Goal: Navigation & Orientation: Find specific page/section

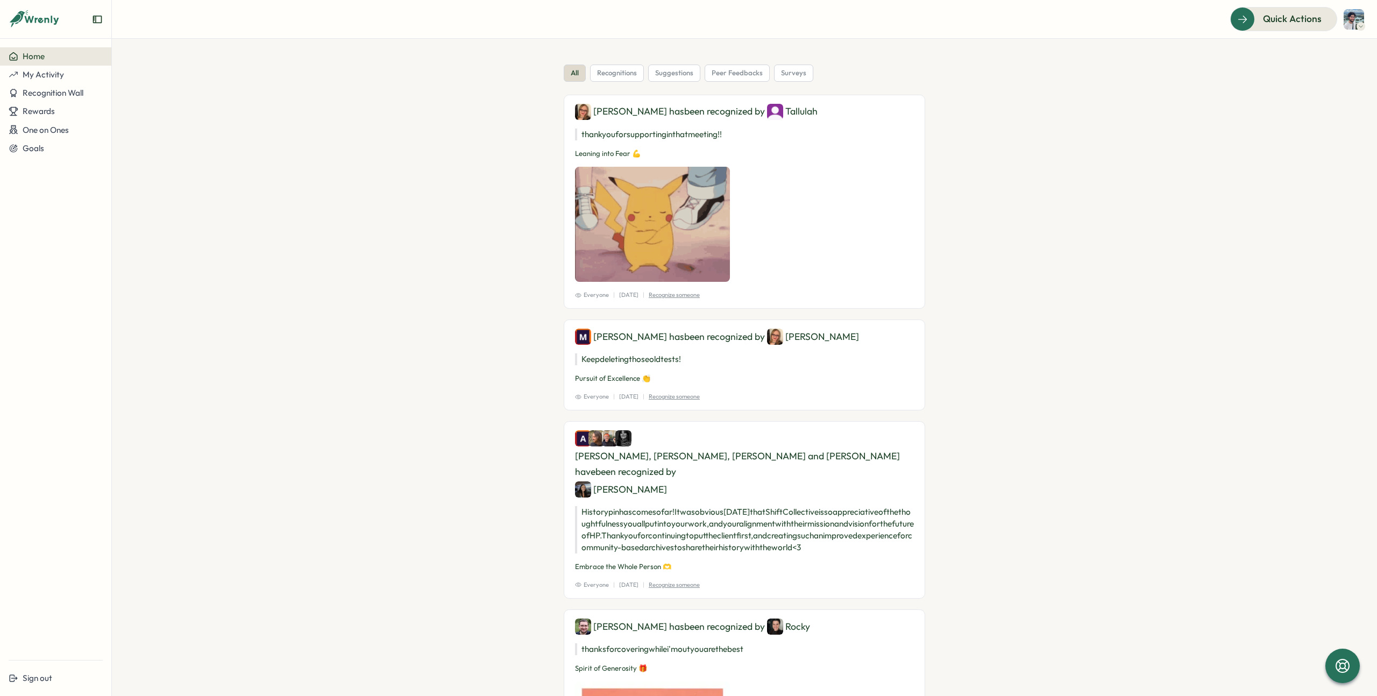
click at [1347, 16] on img at bounding box center [1354, 19] width 20 height 20
click at [1302, 16] on span "Quick Actions" at bounding box center [1277, 19] width 59 height 14
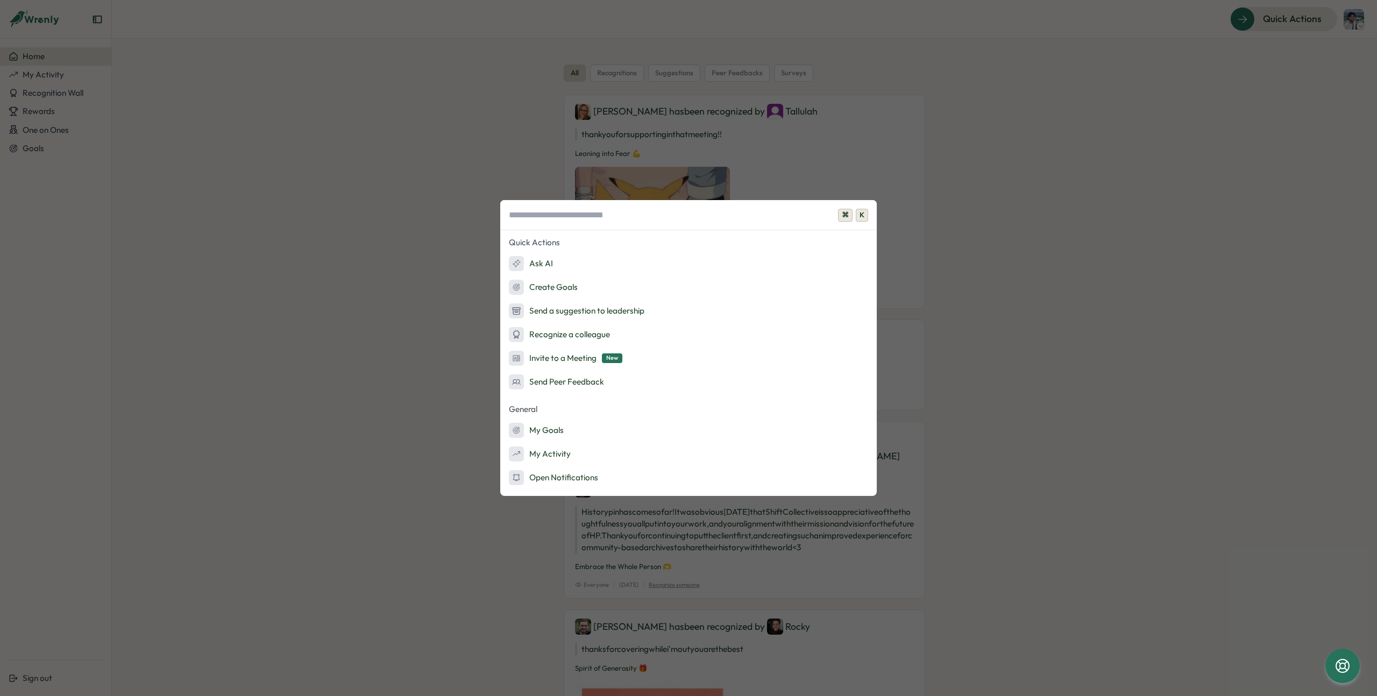
click at [256, 225] on div "⌘ K Quick Actions Ask AI Create Goals Send a suggestion to leadership Recognize…" at bounding box center [688, 348] width 1377 height 696
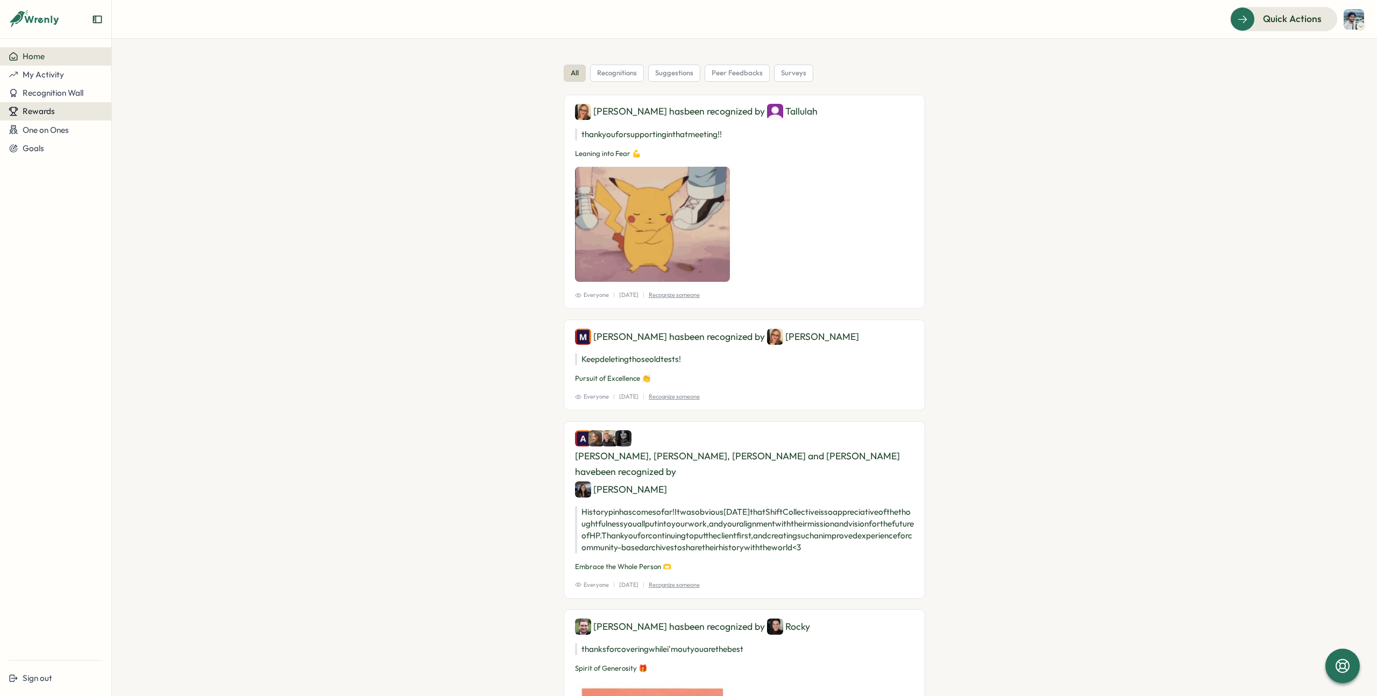
click at [40, 107] on span "Rewards" at bounding box center [39, 111] width 32 height 10
click at [45, 97] on span "Recognition Wall" at bounding box center [53, 93] width 61 height 10
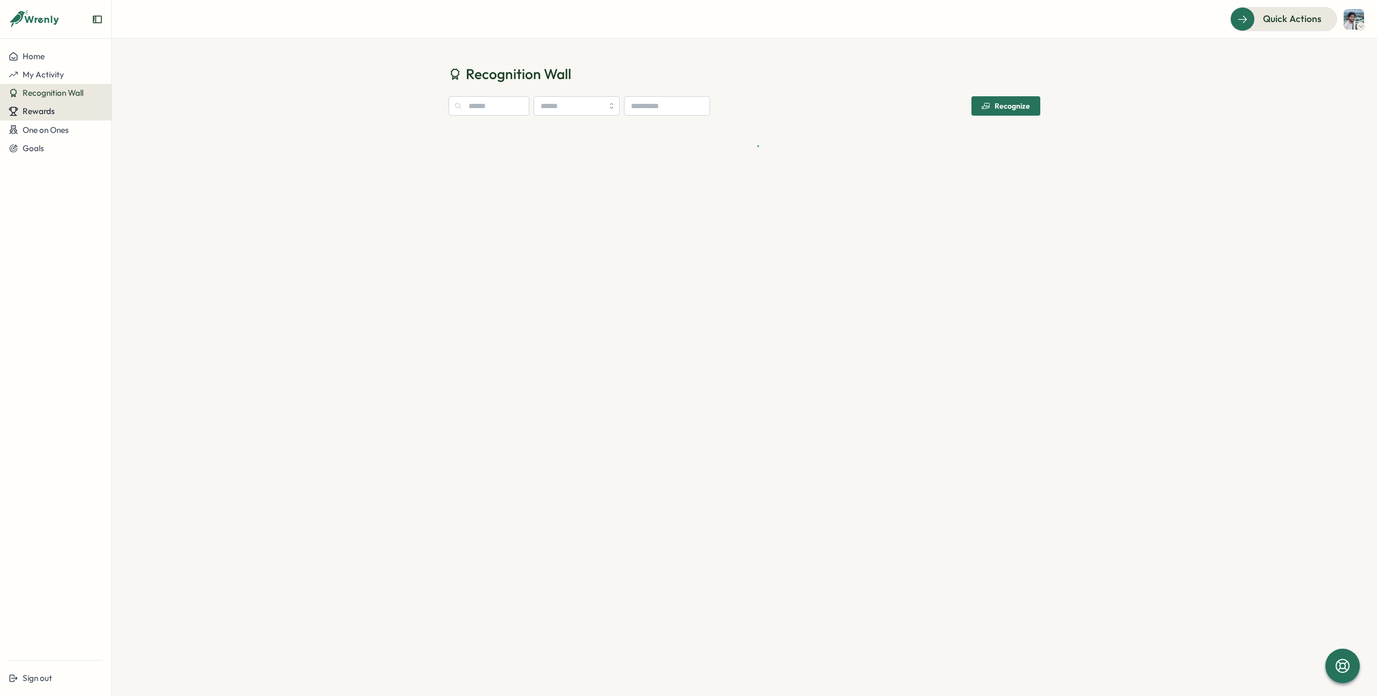
click at [43, 112] on span "Rewards" at bounding box center [39, 111] width 32 height 10
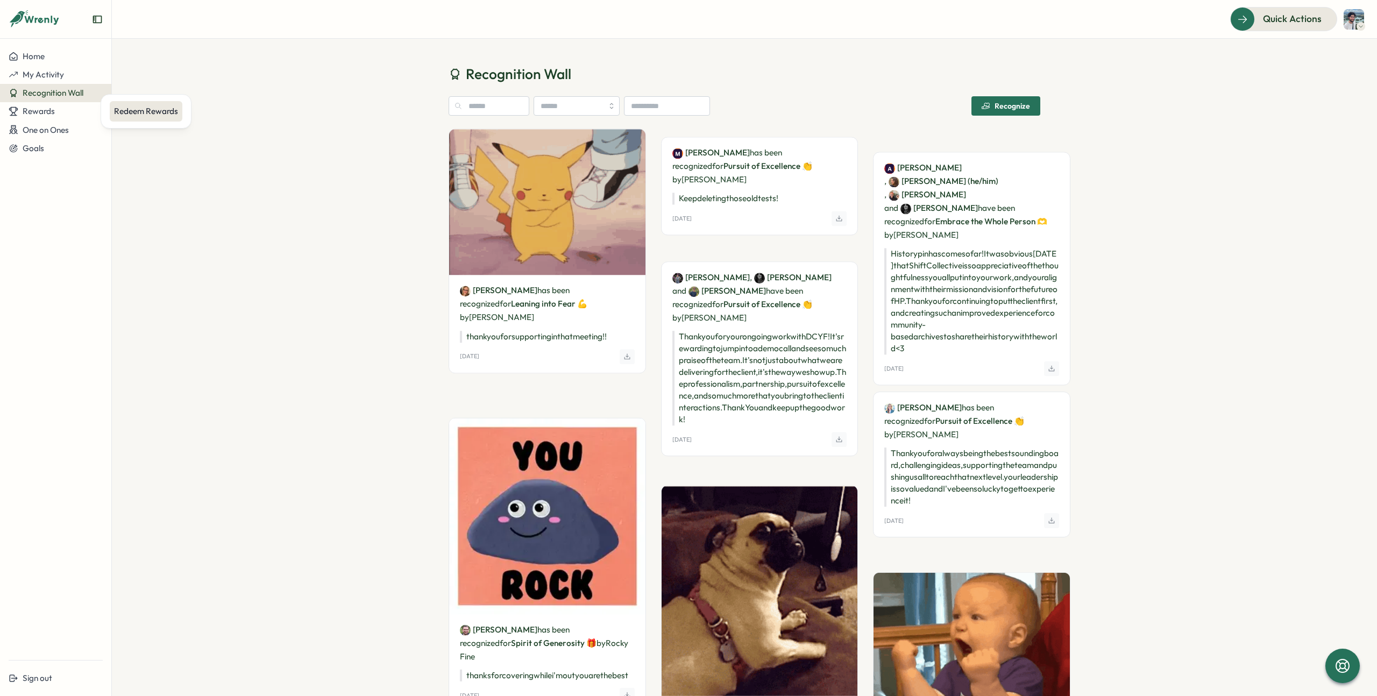
click at [145, 119] on div "Redeem Rewards" at bounding box center [146, 111] width 73 height 20
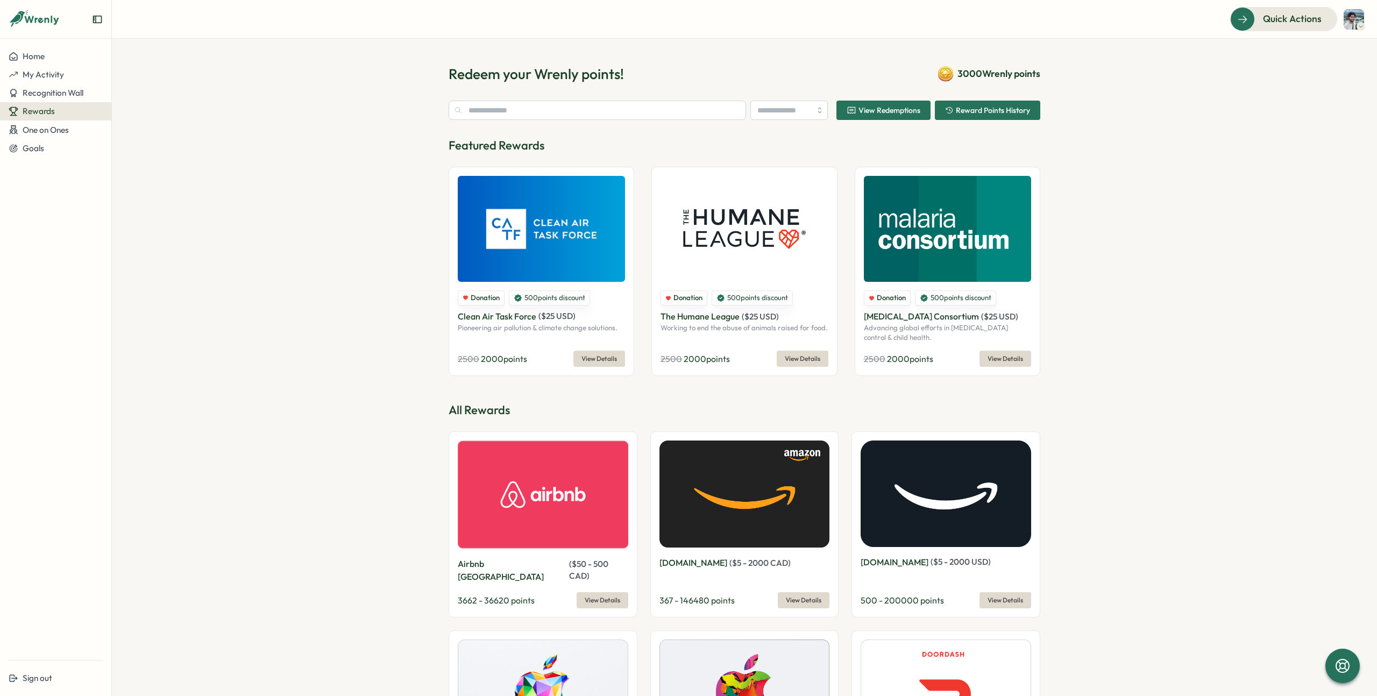
type input "**********"
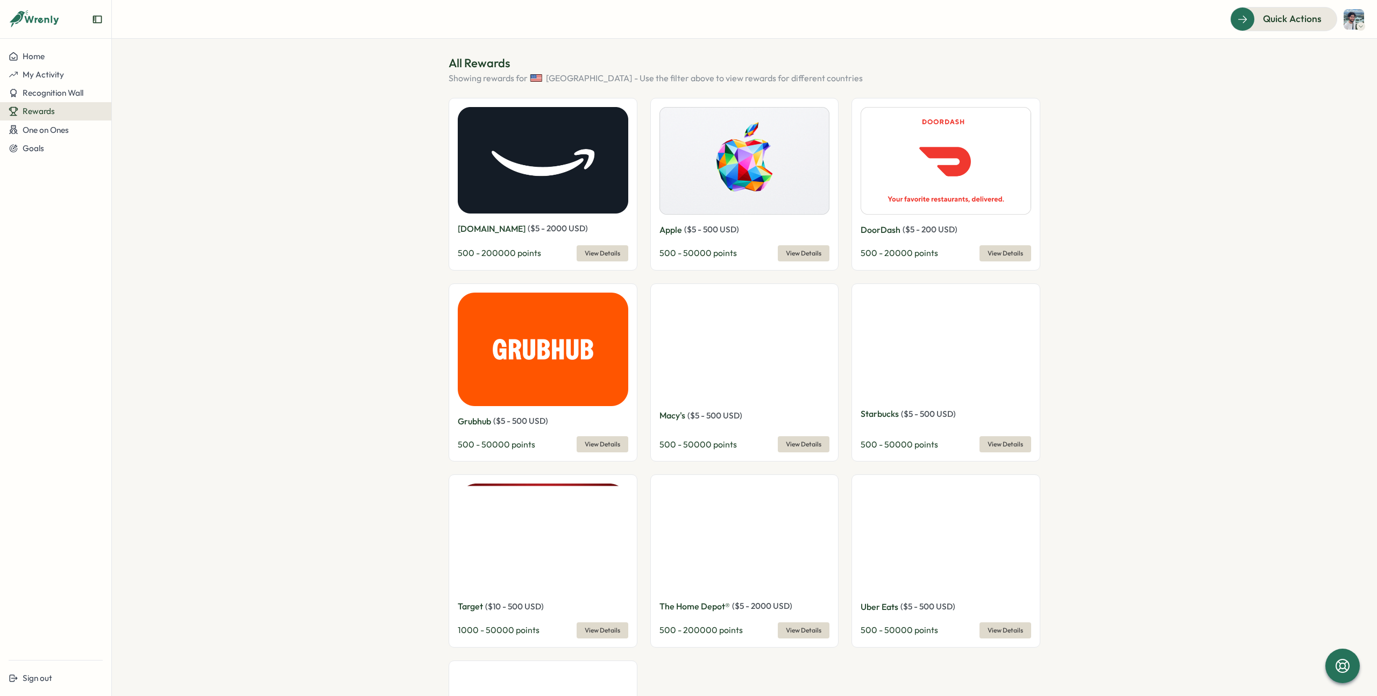
scroll to position [314, 0]
